Goal: Find specific page/section: Find specific page/section

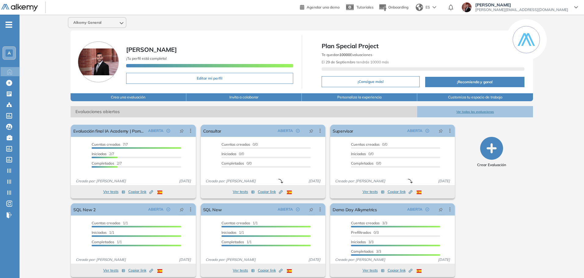
click at [5, 52] on div "A" at bounding box center [8, 52] width 7 height 7
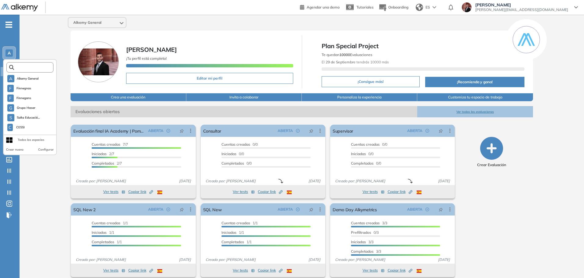
click at [37, 69] on input "text" at bounding box center [31, 67] width 35 height 5
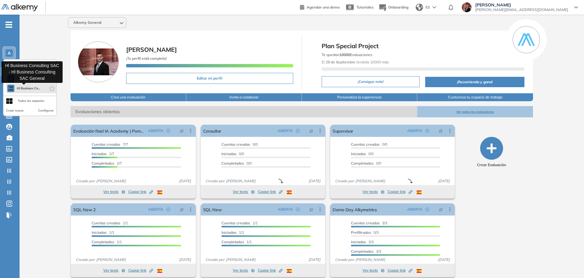
type input "**"
click at [28, 87] on span "Hl Business Co..." at bounding box center [29, 88] width 24 height 5
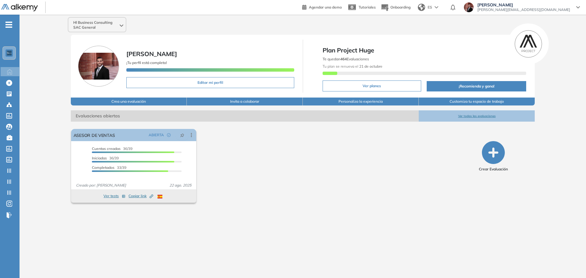
click at [10, 27] on span "-" at bounding box center [8, 24] width 7 height 5
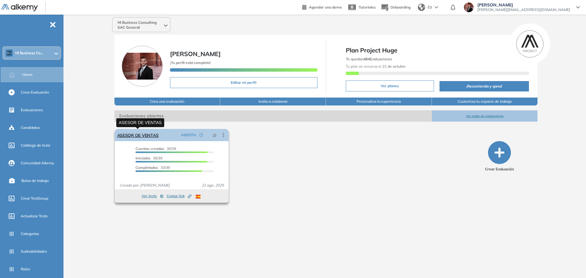
click at [147, 139] on link "ASESOR DE VENTAS" at bounding box center [138, 135] width 42 height 12
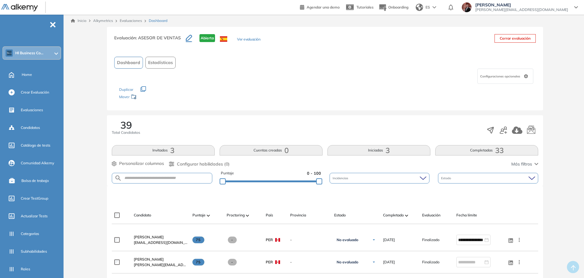
click at [373, 152] on button "Iniciadas 3" at bounding box center [378, 150] width 103 height 10
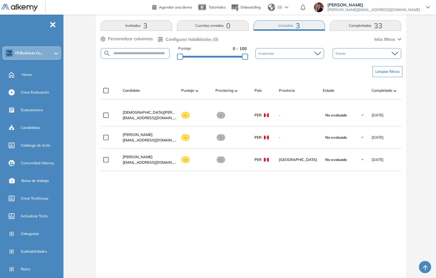
scroll to position [35, 0]
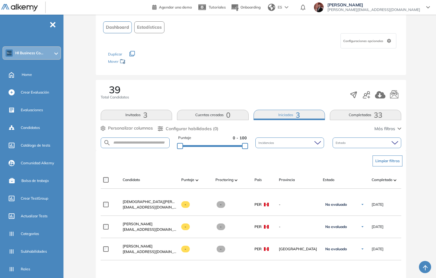
click at [220, 119] on button "Cuentas creadas 0" at bounding box center [212, 115] width 71 height 10
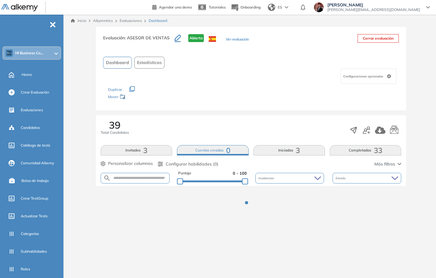
scroll to position [0, 0]
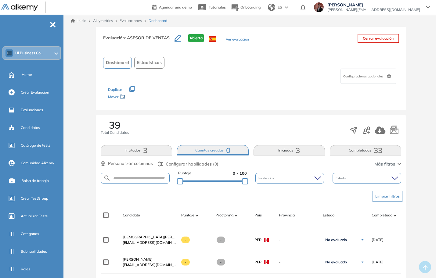
click at [293, 150] on button "Iniciadas 3" at bounding box center [289, 150] width 71 height 10
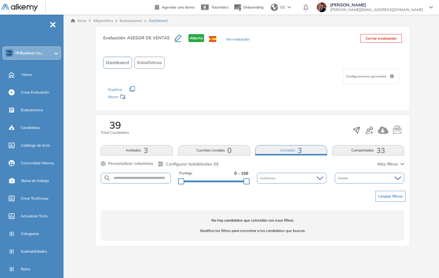
click at [147, 151] on span "3" at bounding box center [145, 151] width 4 height 0
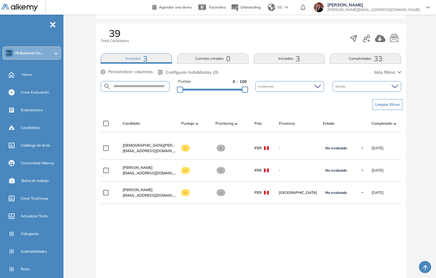
scroll to position [67, 0]
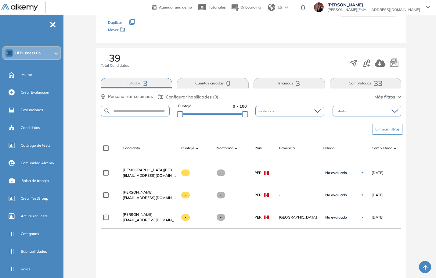
click at [312, 87] on button "Iniciadas 3" at bounding box center [289, 83] width 71 height 10
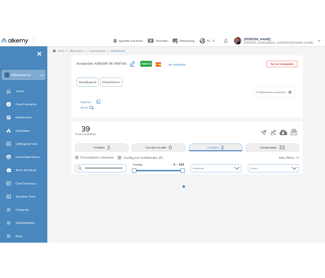
scroll to position [0, 0]
